Goal: Task Accomplishment & Management: Manage account settings

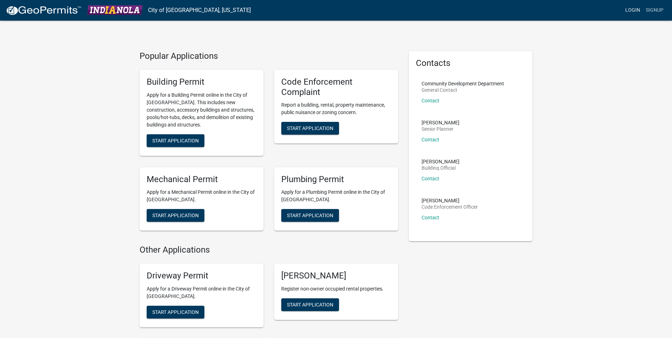
click at [627, 9] on link "Login" at bounding box center [632, 10] width 21 height 13
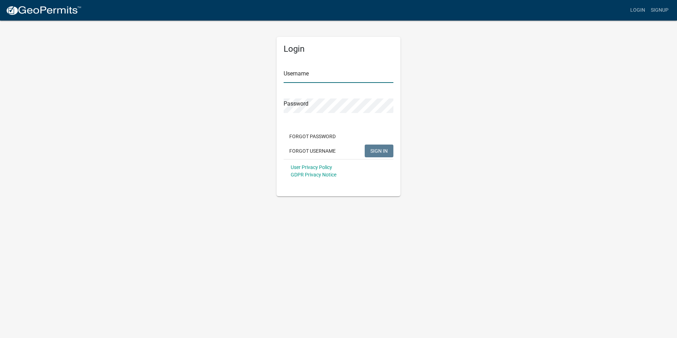
type input "[PERSON_NAME] Companies"
click at [375, 153] on span "SIGN IN" at bounding box center [378, 151] width 17 height 6
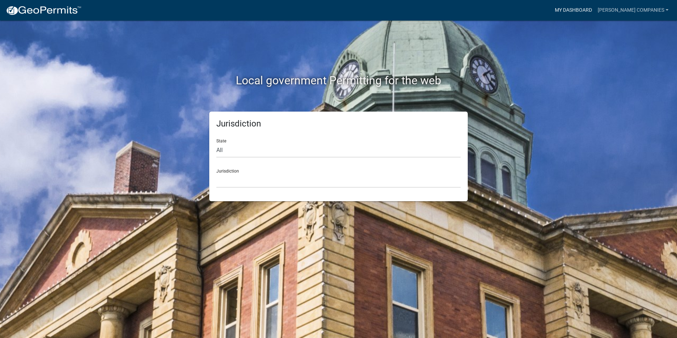
click at [595, 10] on link "My Dashboard" at bounding box center [573, 10] width 43 height 13
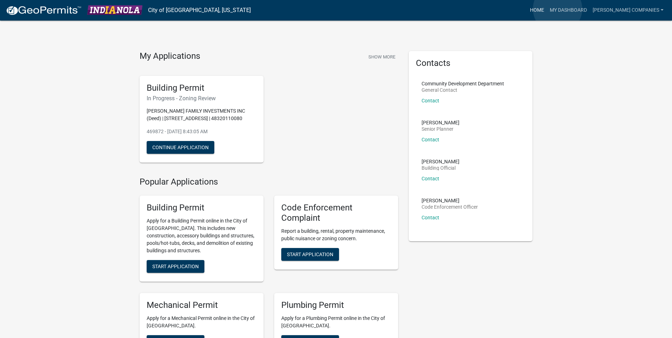
click at [547, 9] on link "Home" at bounding box center [537, 10] width 20 height 13
click at [584, 10] on link "My Dashboard" at bounding box center [568, 10] width 43 height 13
